Goal: Information Seeking & Learning: Find specific fact

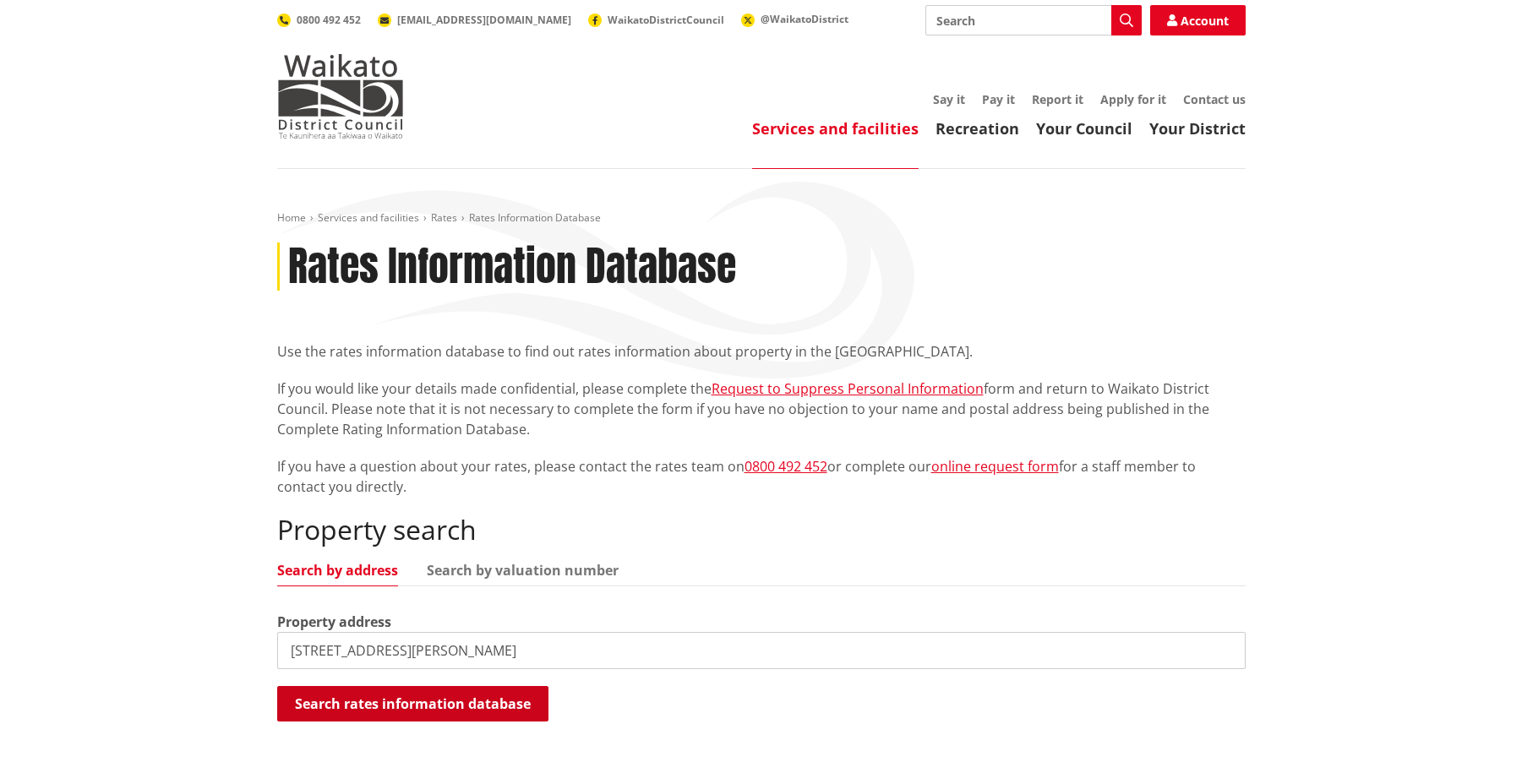
type input "27a struve street"
click at [332, 717] on button "Search rates information database" at bounding box center [413, 703] width 271 height 35
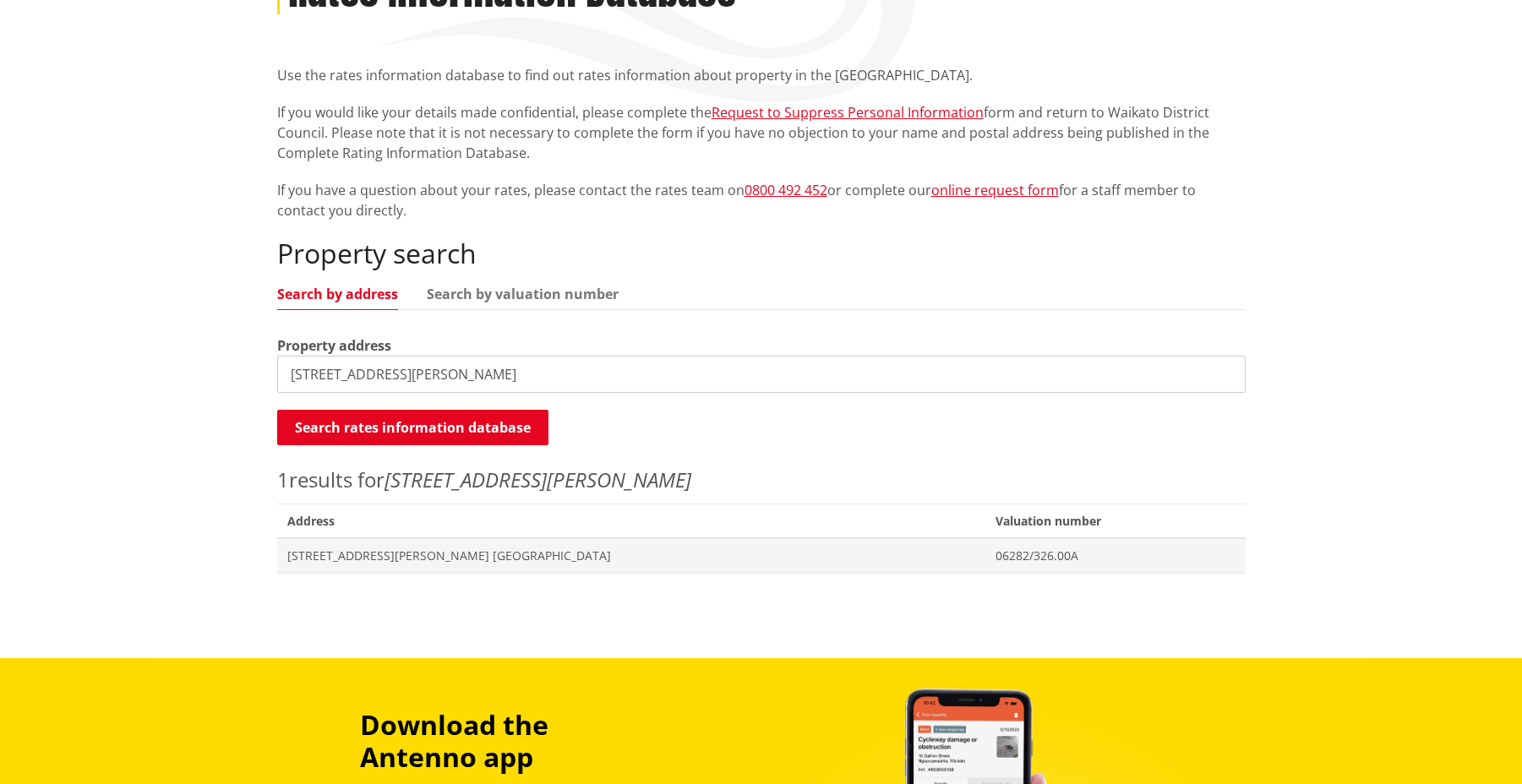
scroll to position [334, 0]
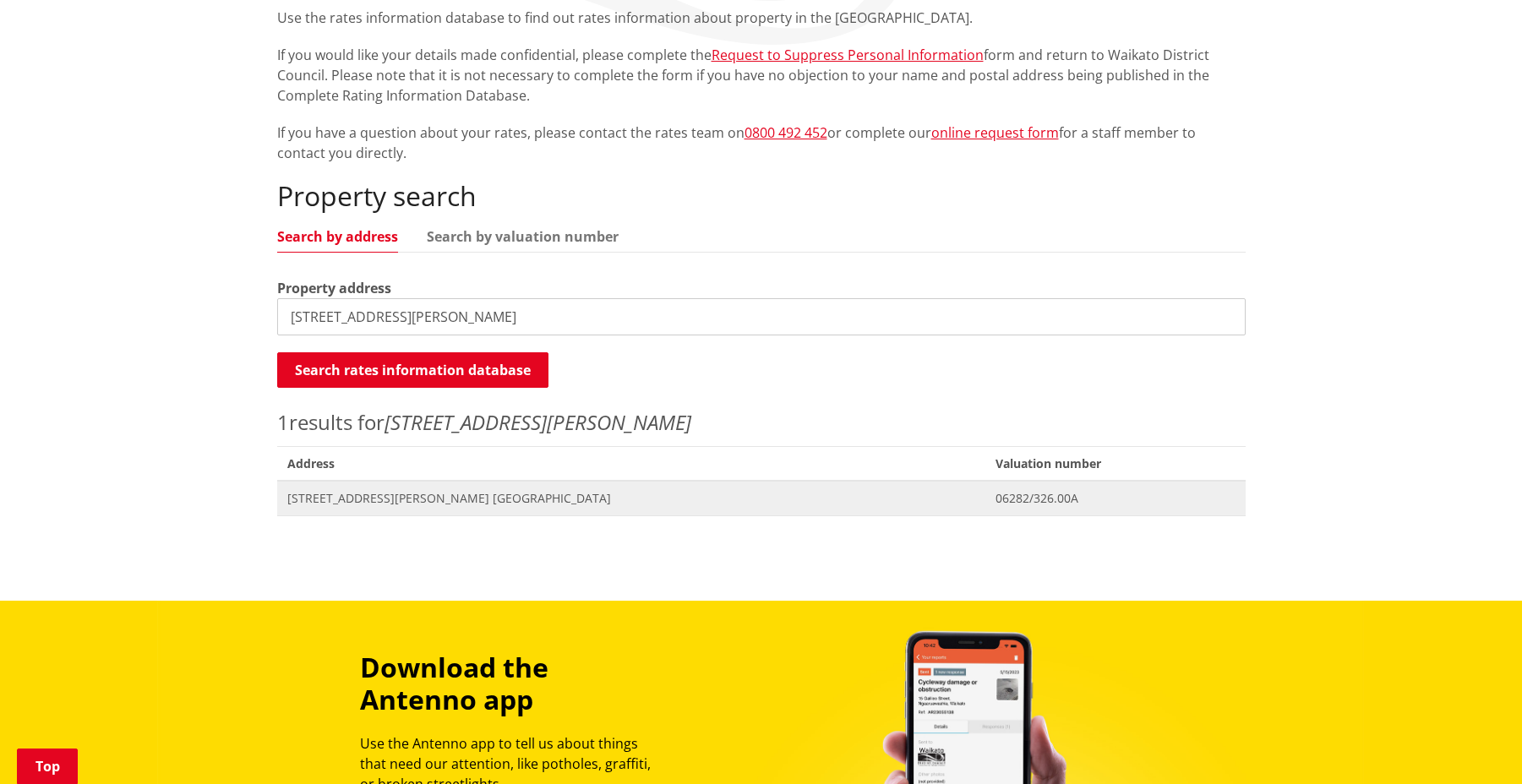
click at [368, 503] on span "[STREET_ADDRESS][PERSON_NAME] [GEOGRAPHIC_DATA]" at bounding box center [632, 499] width 689 height 17
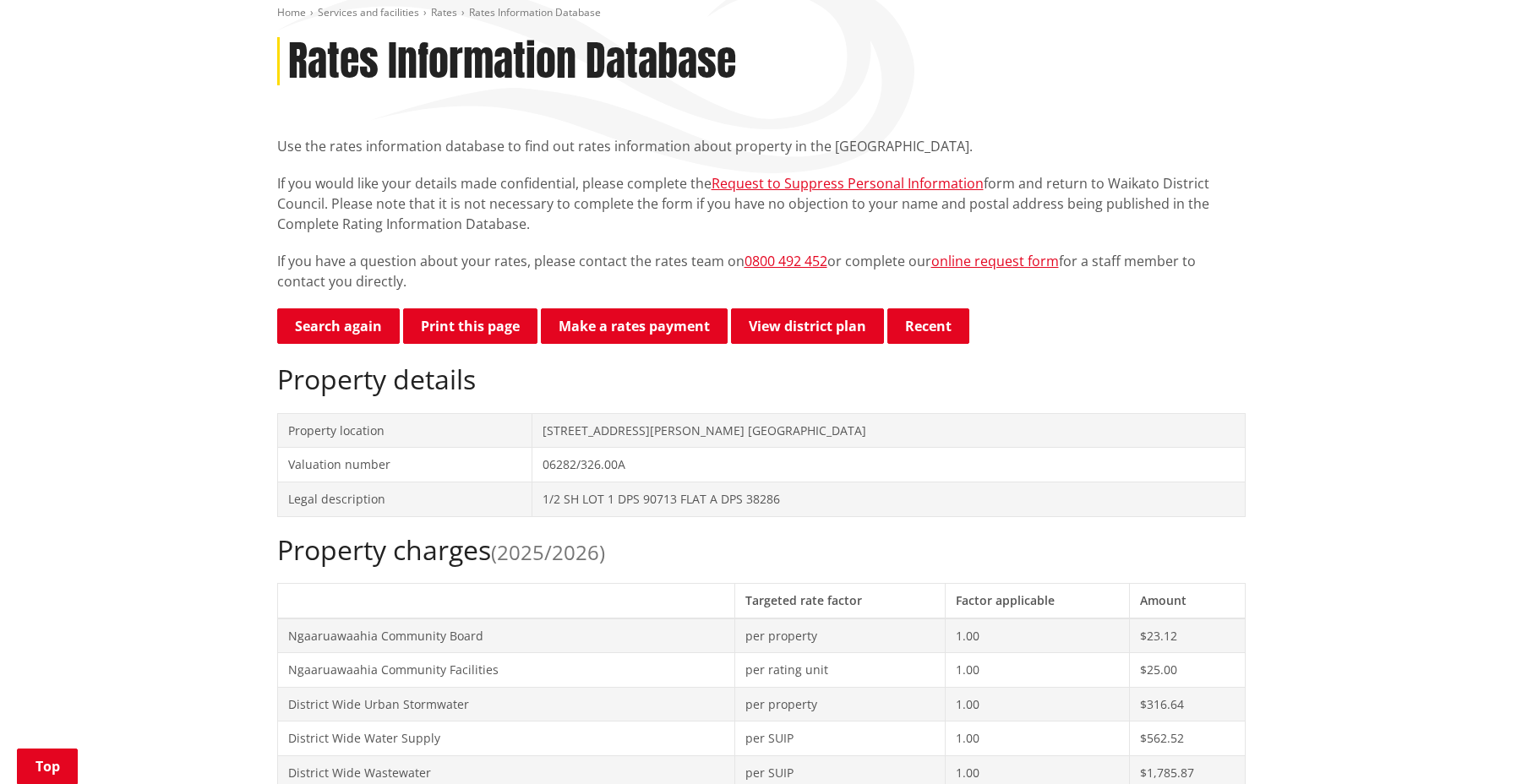
scroll to position [500, 0]
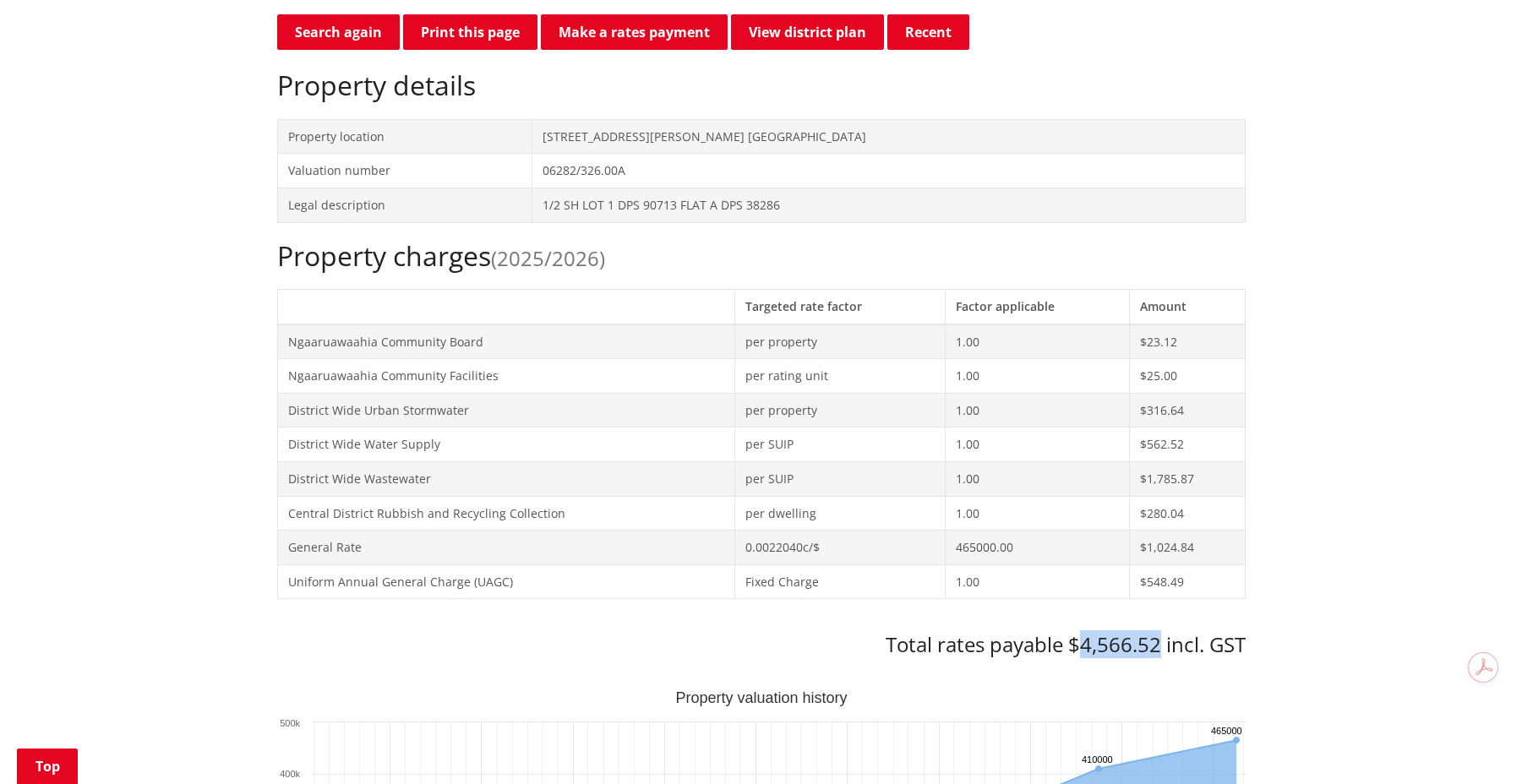
drag, startPoint x: 1081, startPoint y: 650, endPoint x: 1156, endPoint y: 656, distance: 75.2
click at [1156, 656] on h3 "Total rates payable $4,566.52 incl. GST" at bounding box center [762, 645] width 969 height 25
copy h3 "4,566.52"
